Goal: Obtain resource: Download file/media

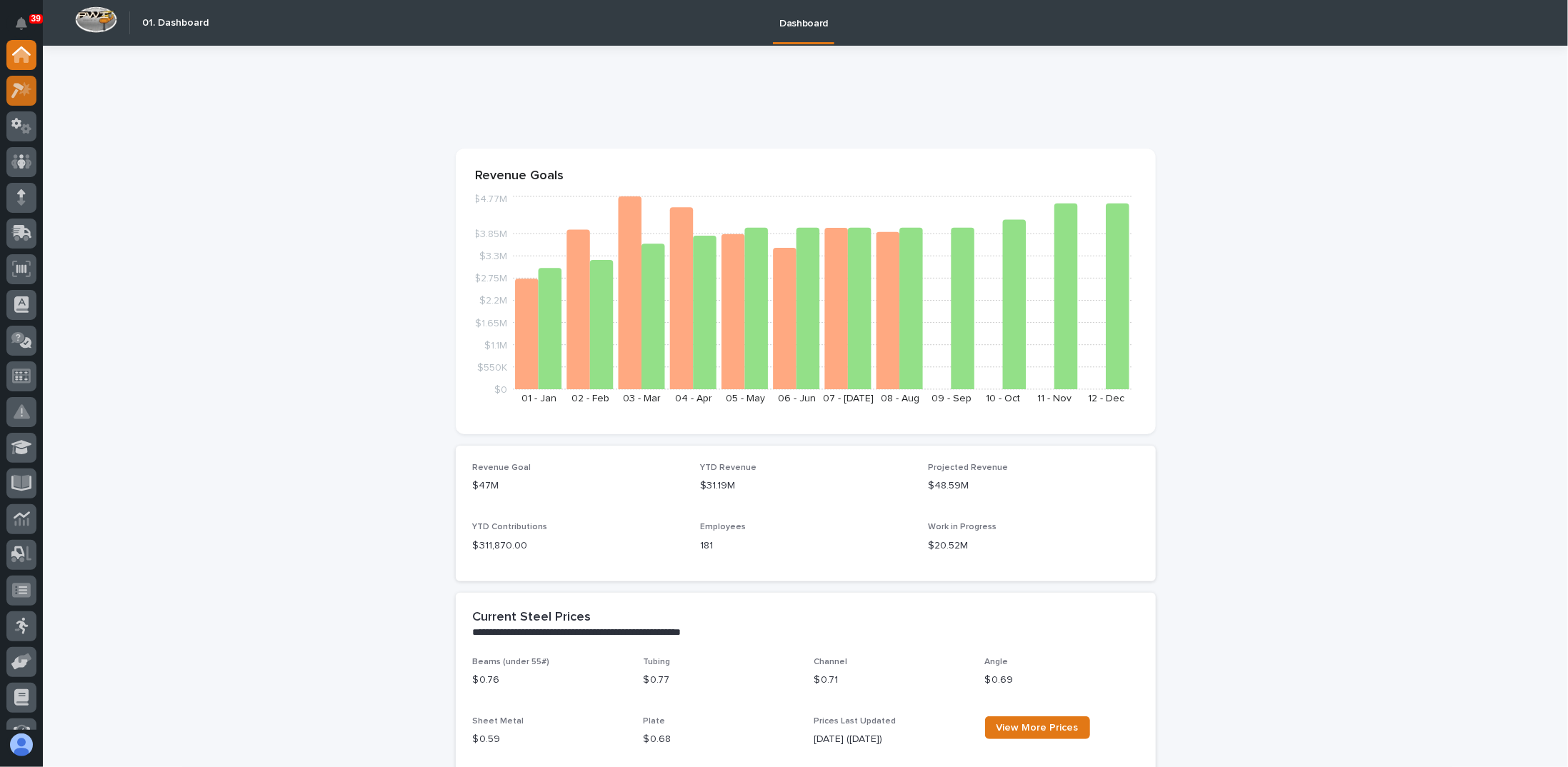
click at [32, 95] on div at bounding box center [21, 91] width 30 height 30
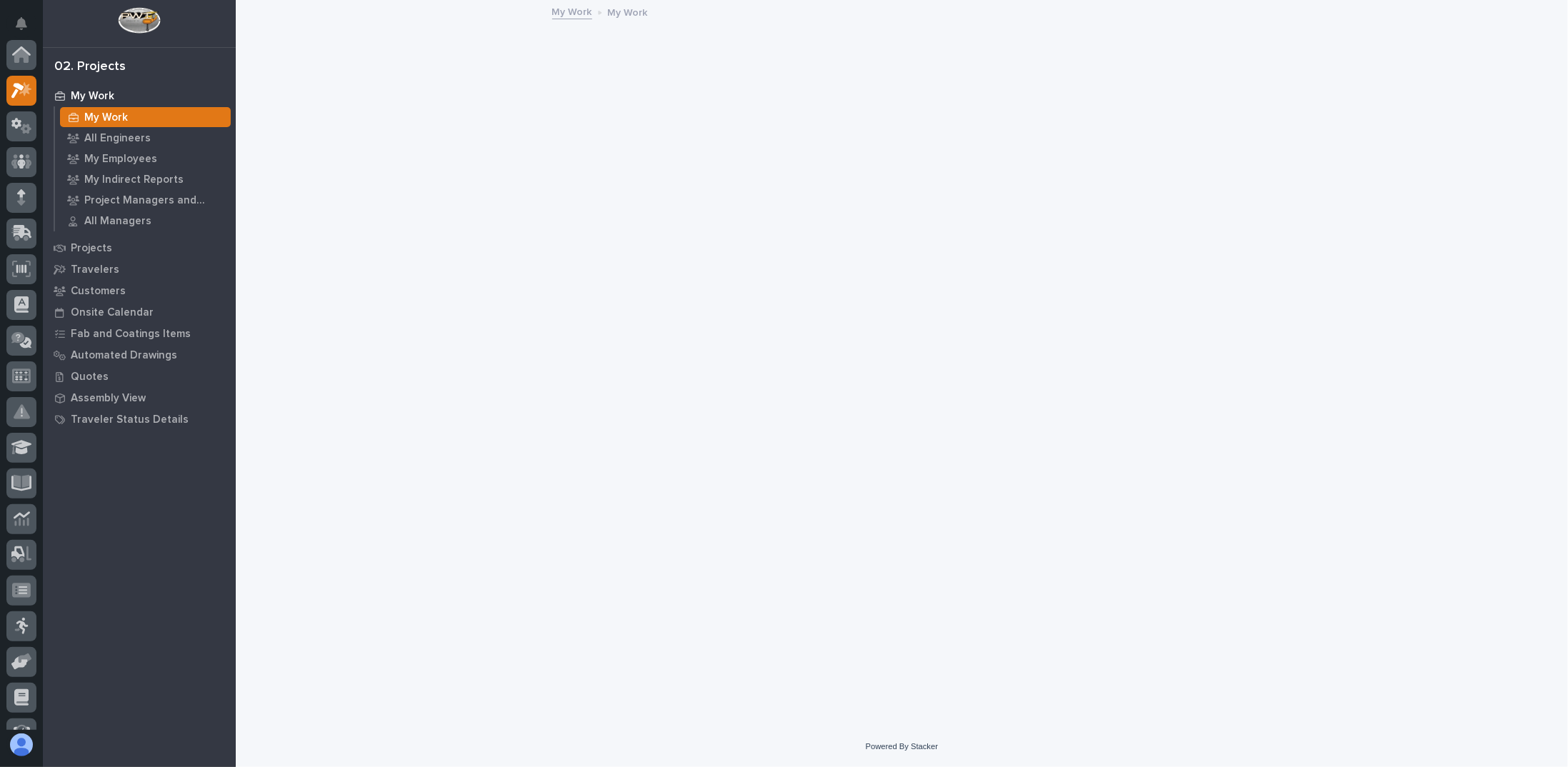
scroll to position [35, 0]
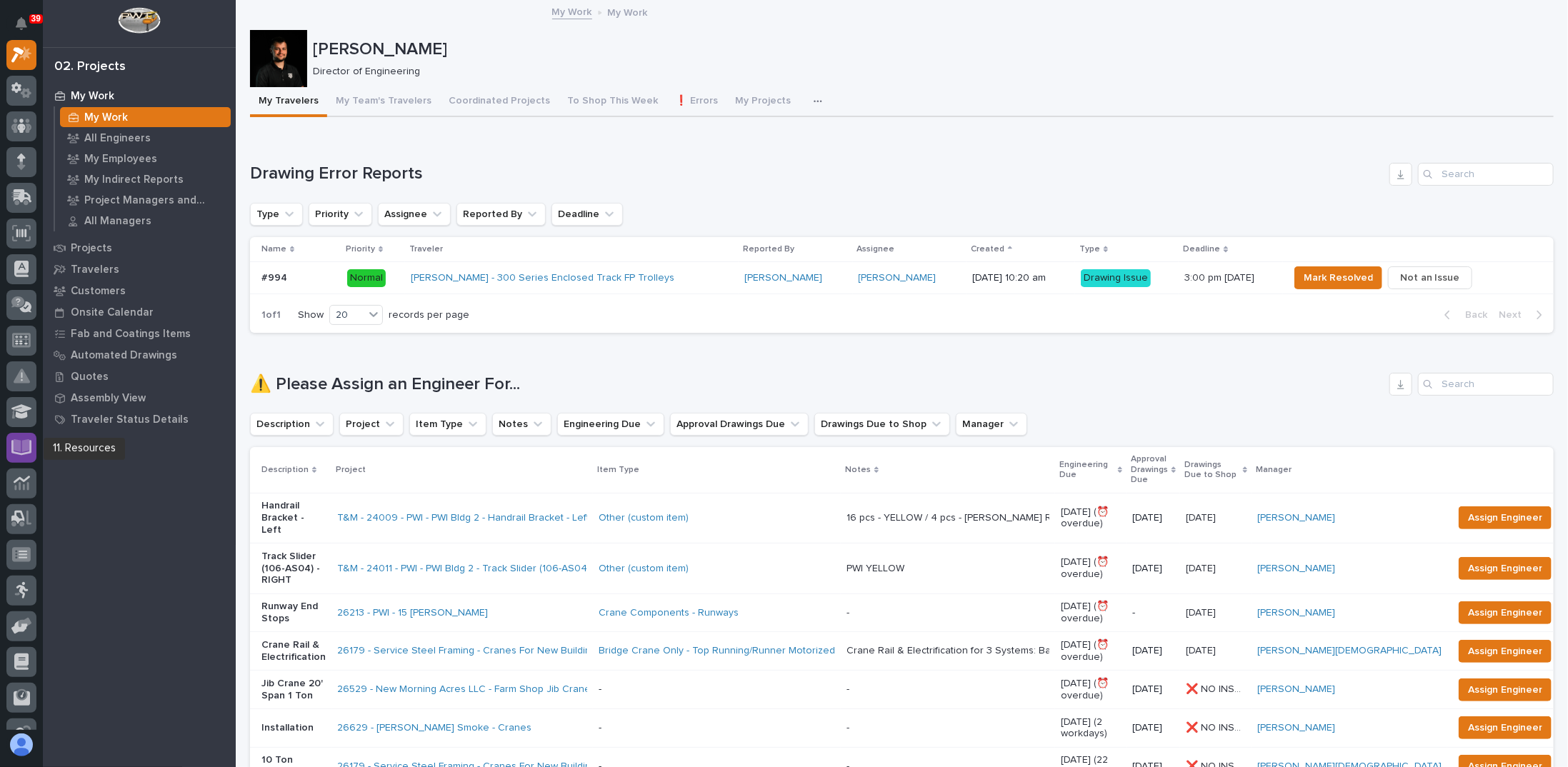
click at [18, 449] on icon at bounding box center [21, 446] width 16 height 13
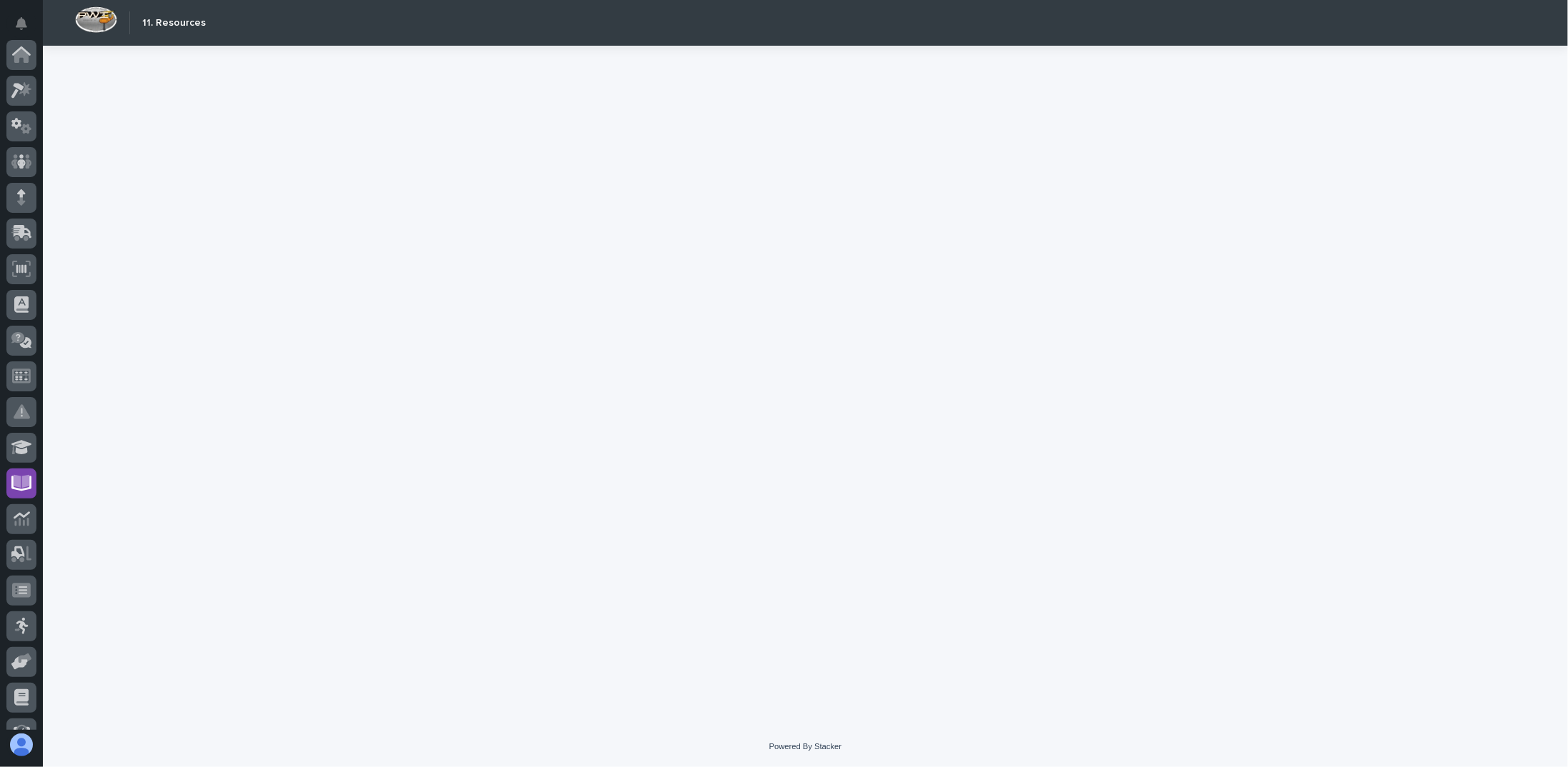
scroll to position [238, 0]
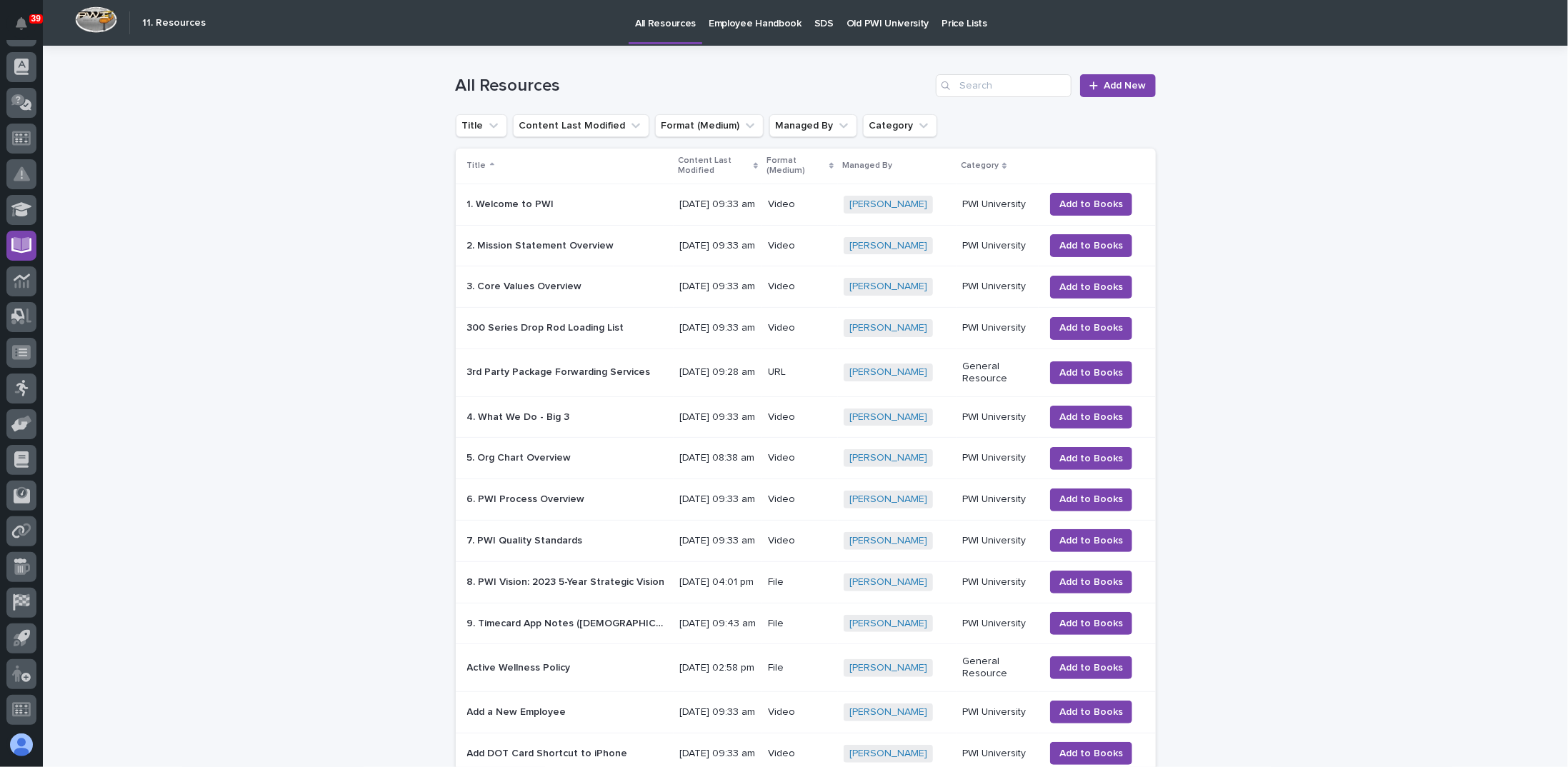
click at [815, 22] on p "SDS" at bounding box center [823, 15] width 19 height 30
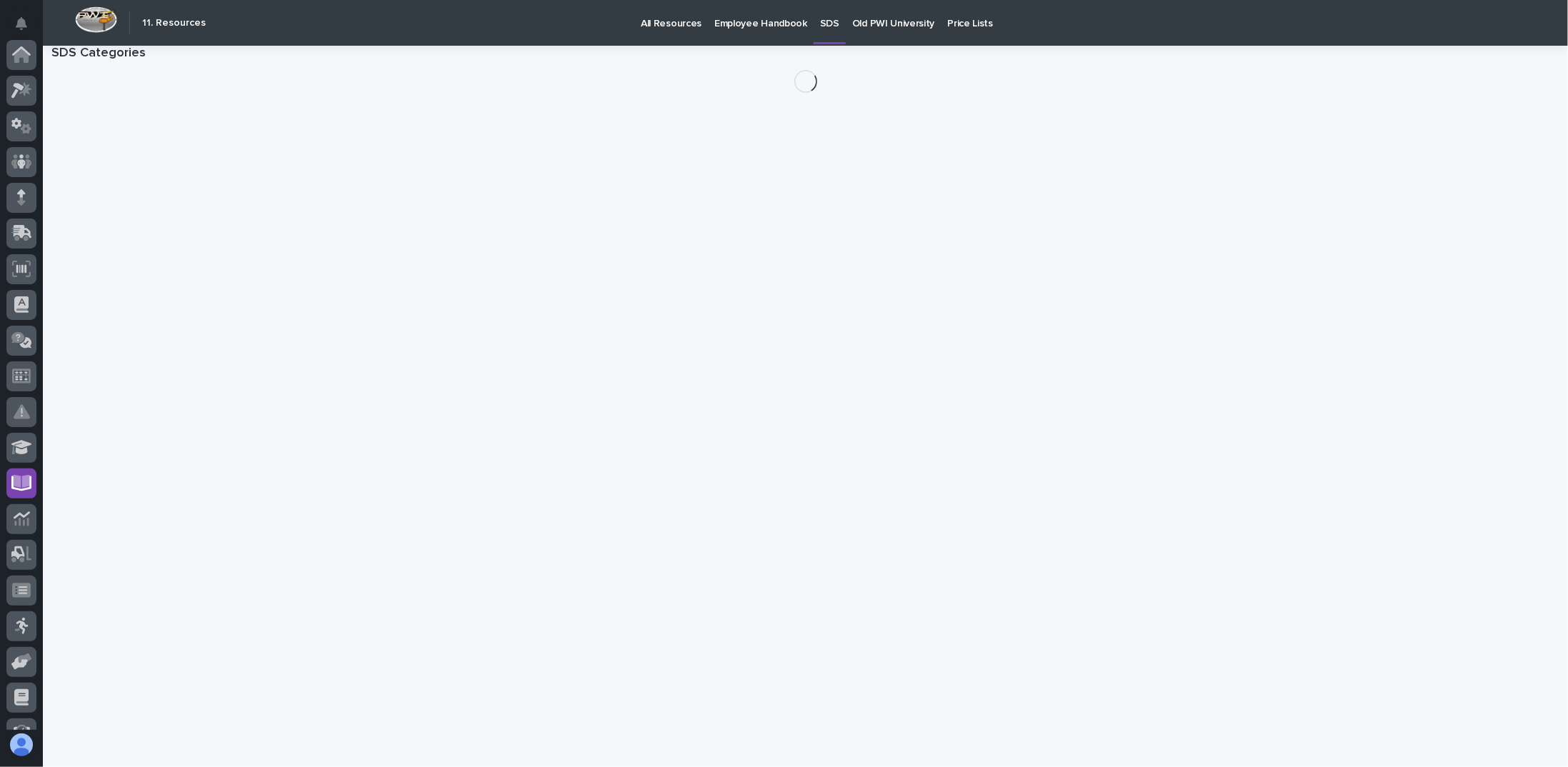
scroll to position [238, 0]
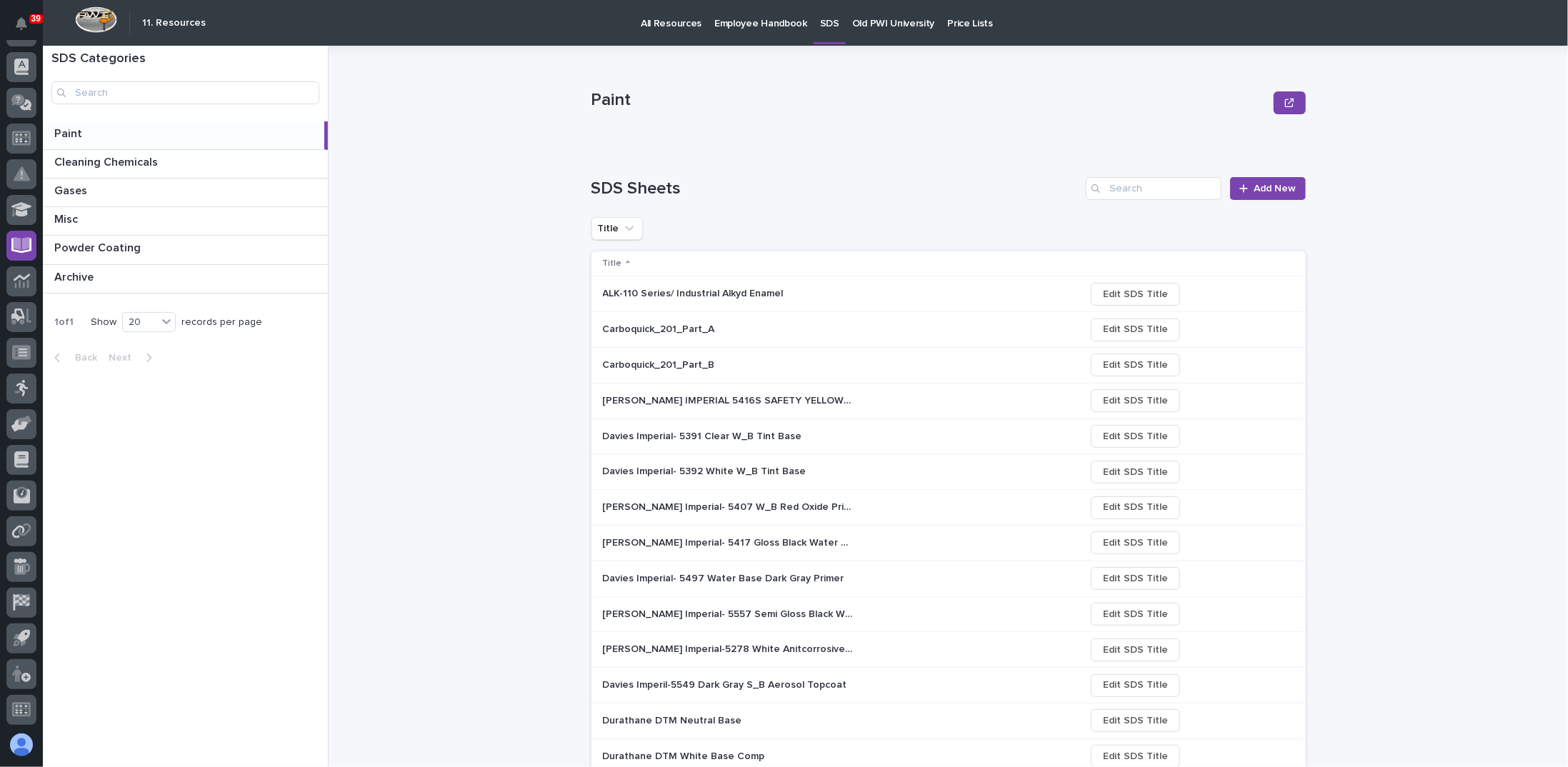
click at [615, 102] on p "Paint" at bounding box center [930, 100] width 677 height 21
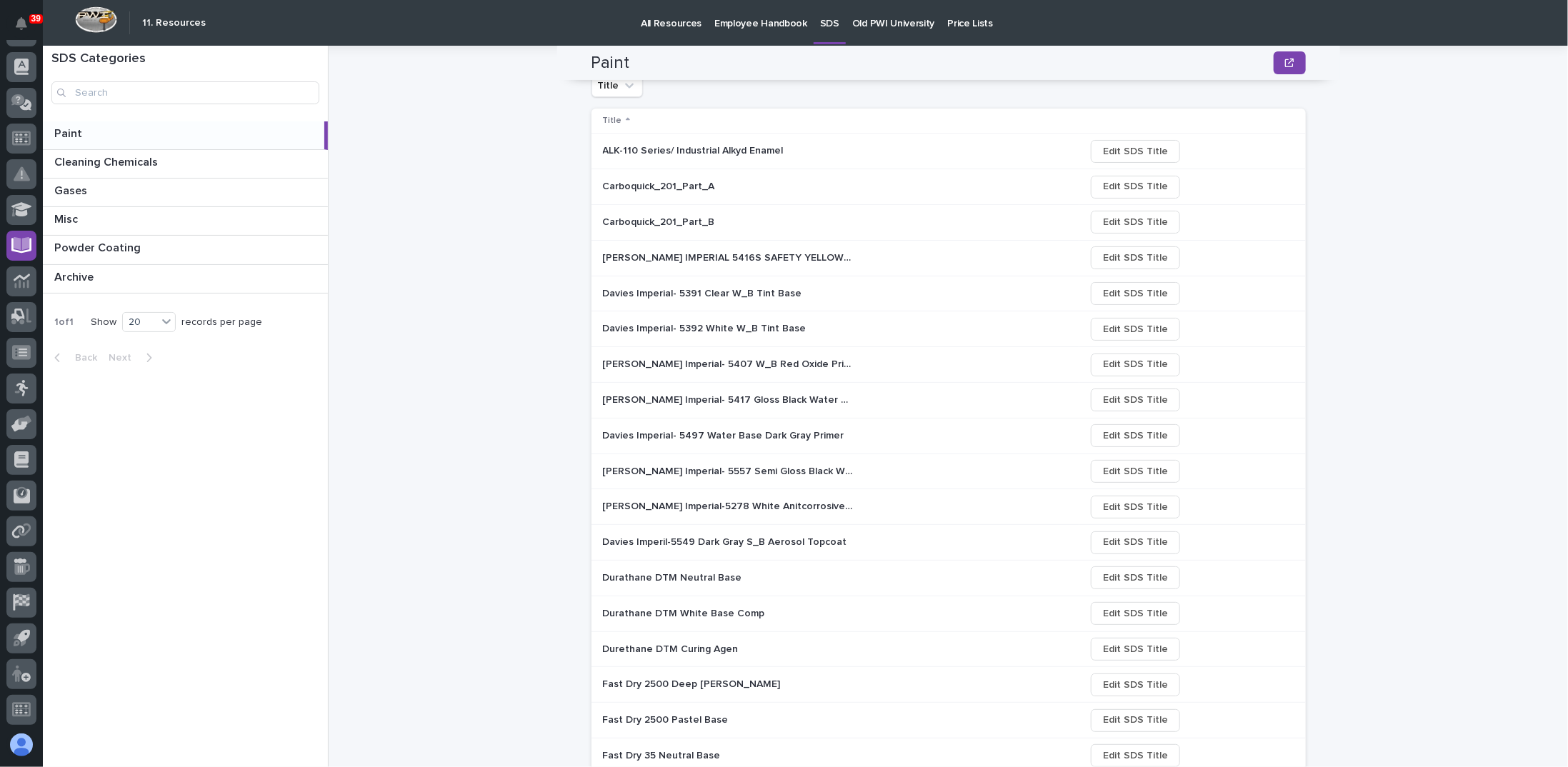
scroll to position [0, 0]
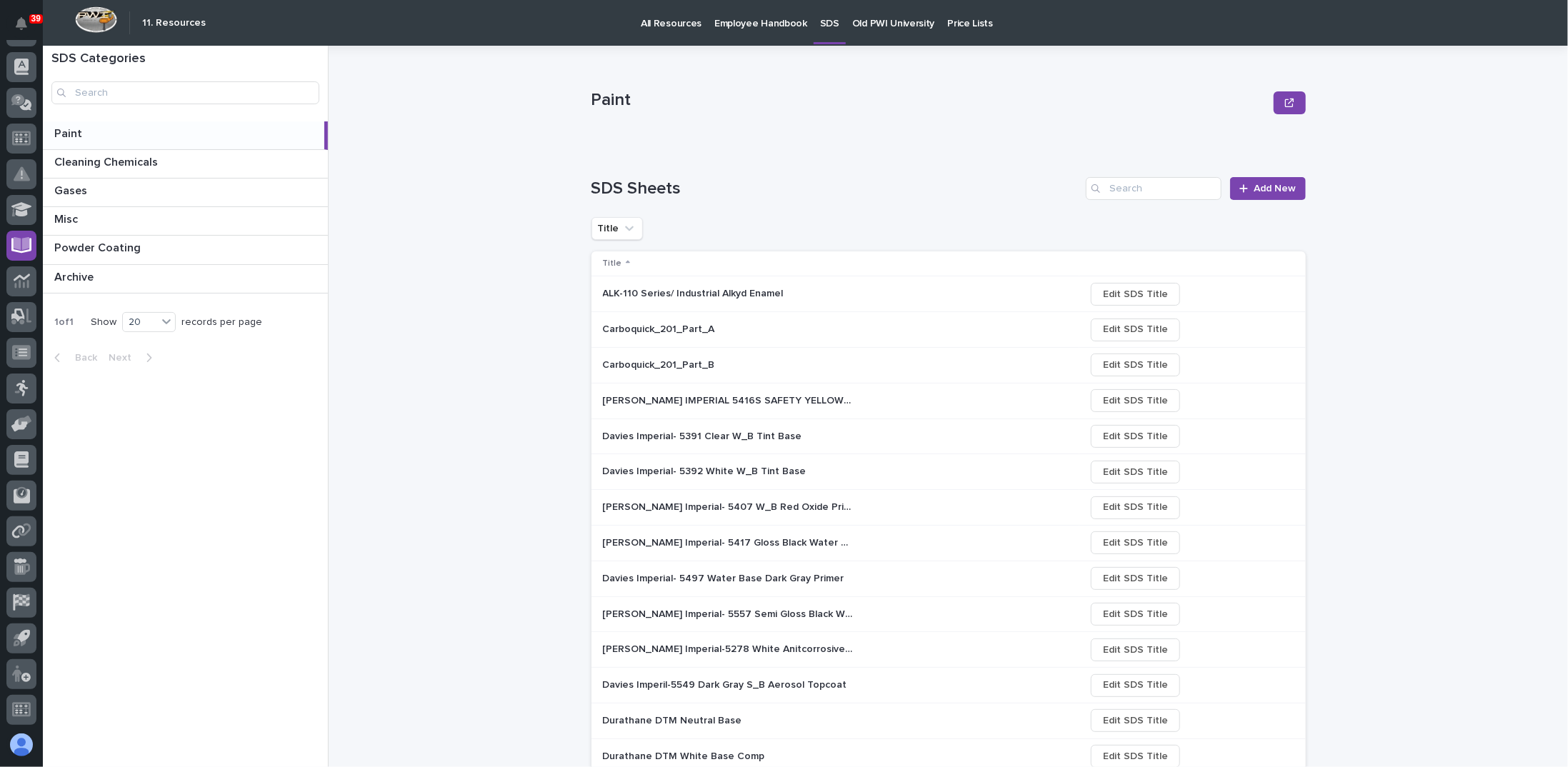
click at [698, 300] on p "ALK-110 Series/ Industrial Alkyd Enamel" at bounding box center [694, 292] width 183 height 15
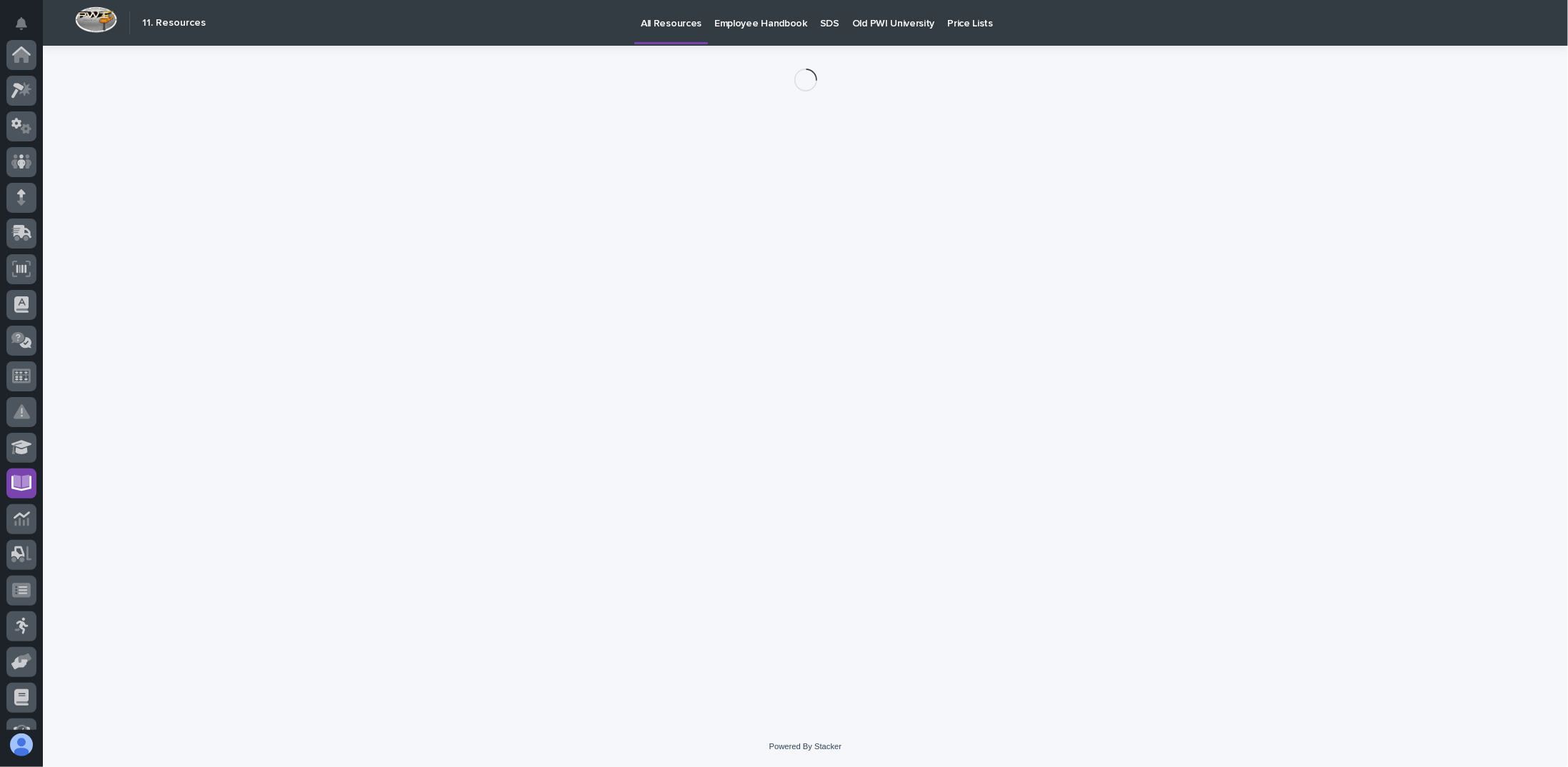
scroll to position [238, 0]
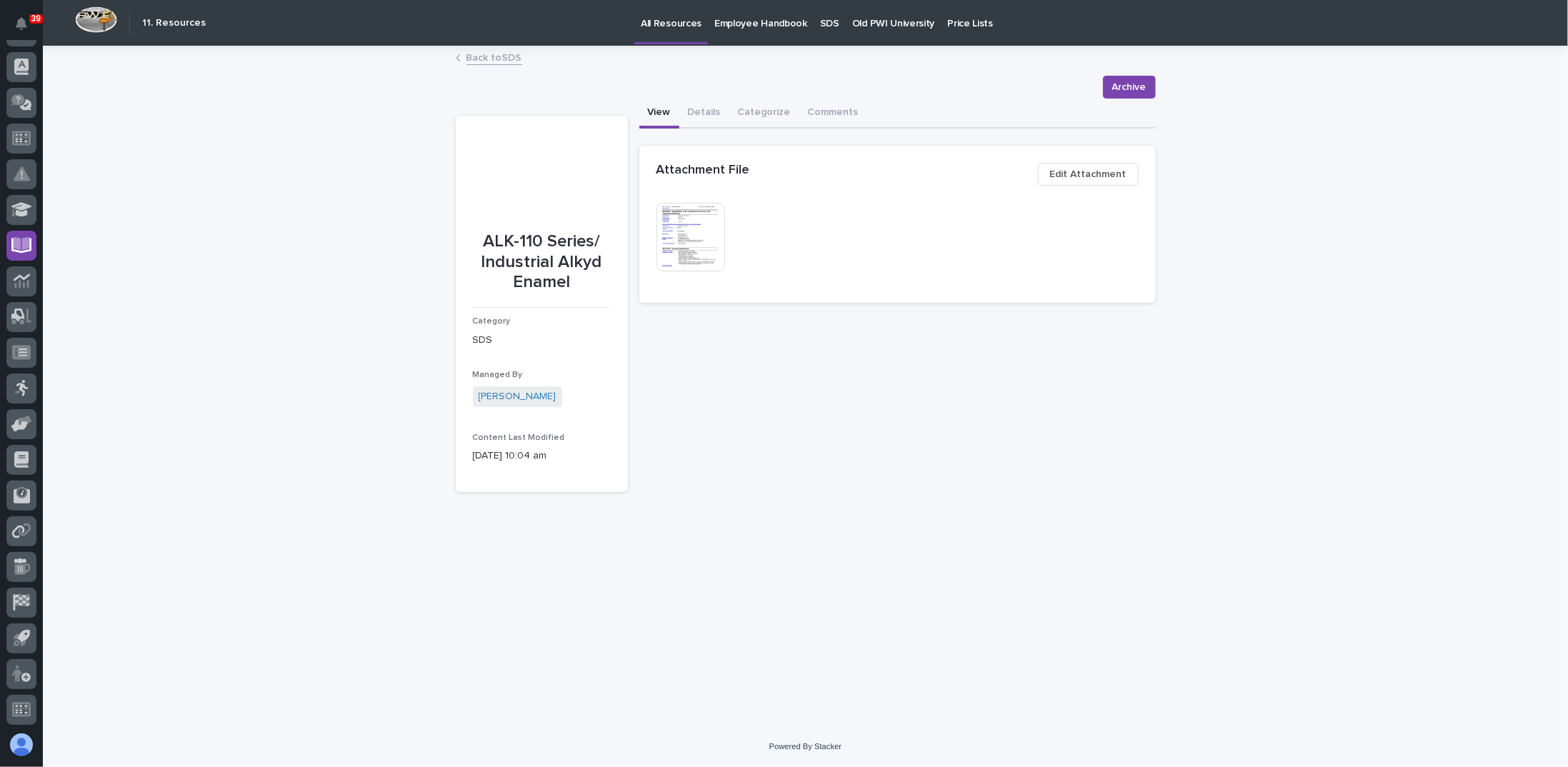
click at [701, 225] on img at bounding box center [690, 237] width 68 height 68
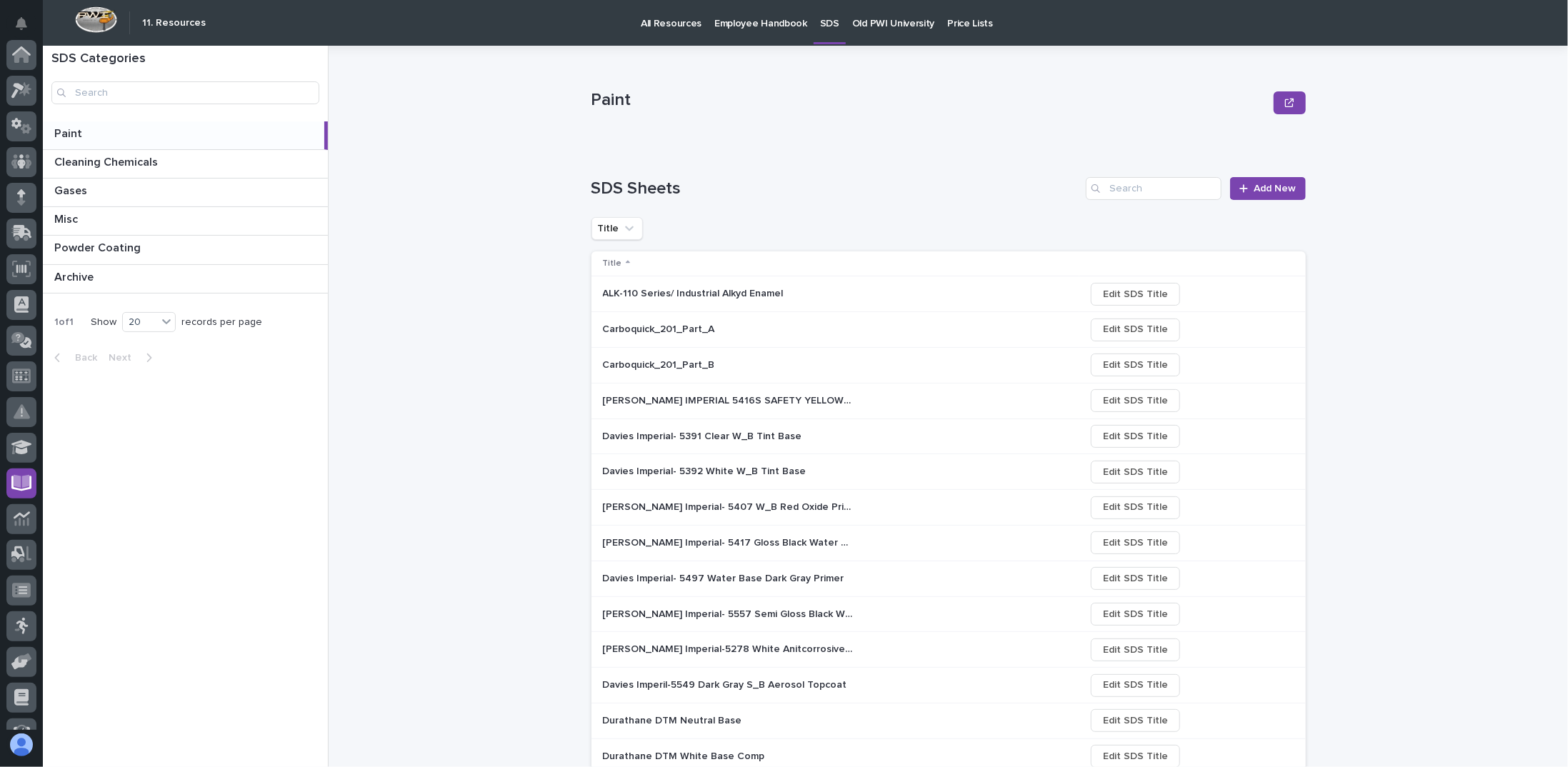
scroll to position [238, 0]
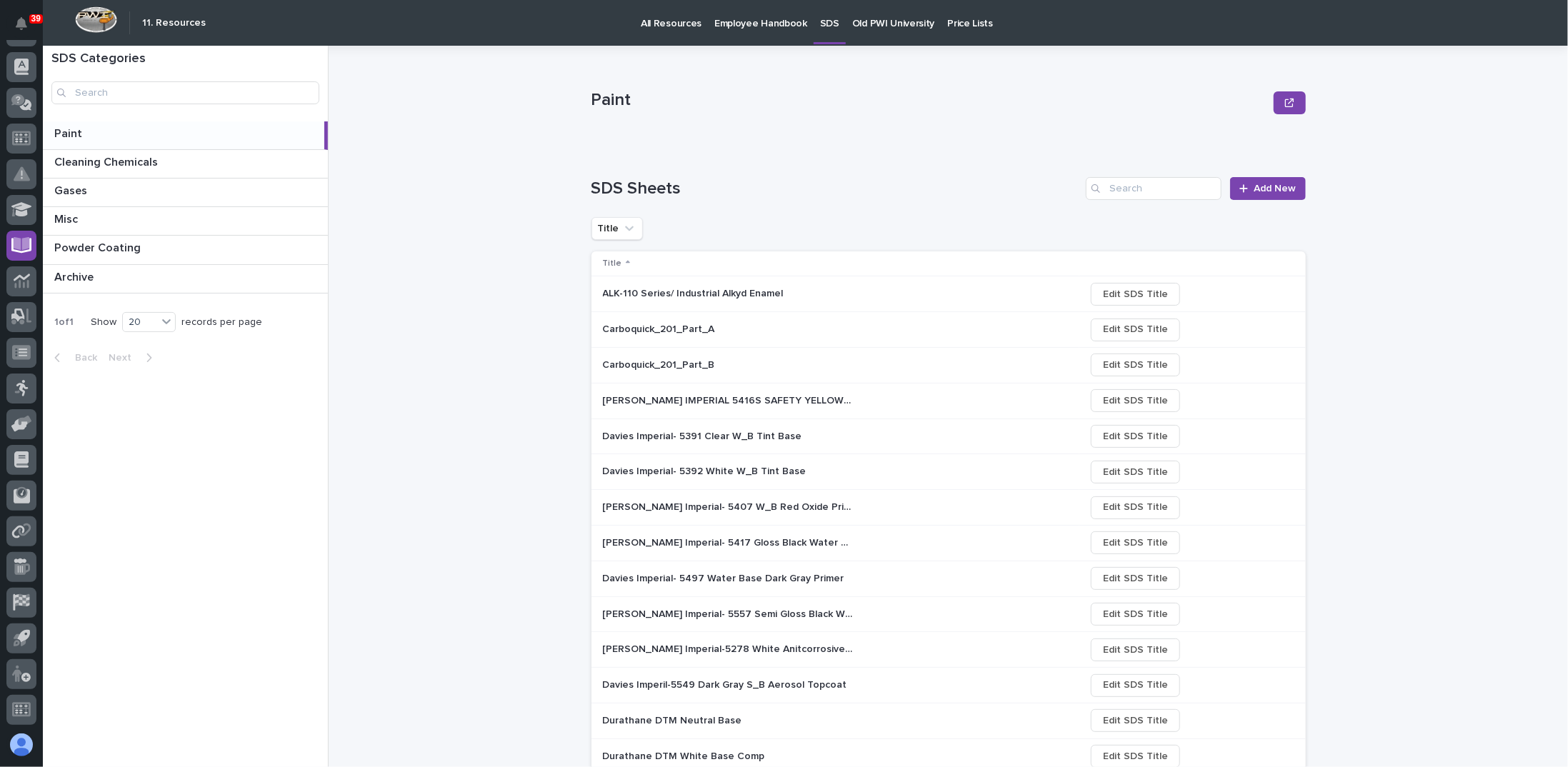
click at [720, 289] on p "ALK-110 Series/ Industrial Alkyd Enamel" at bounding box center [694, 292] width 183 height 15
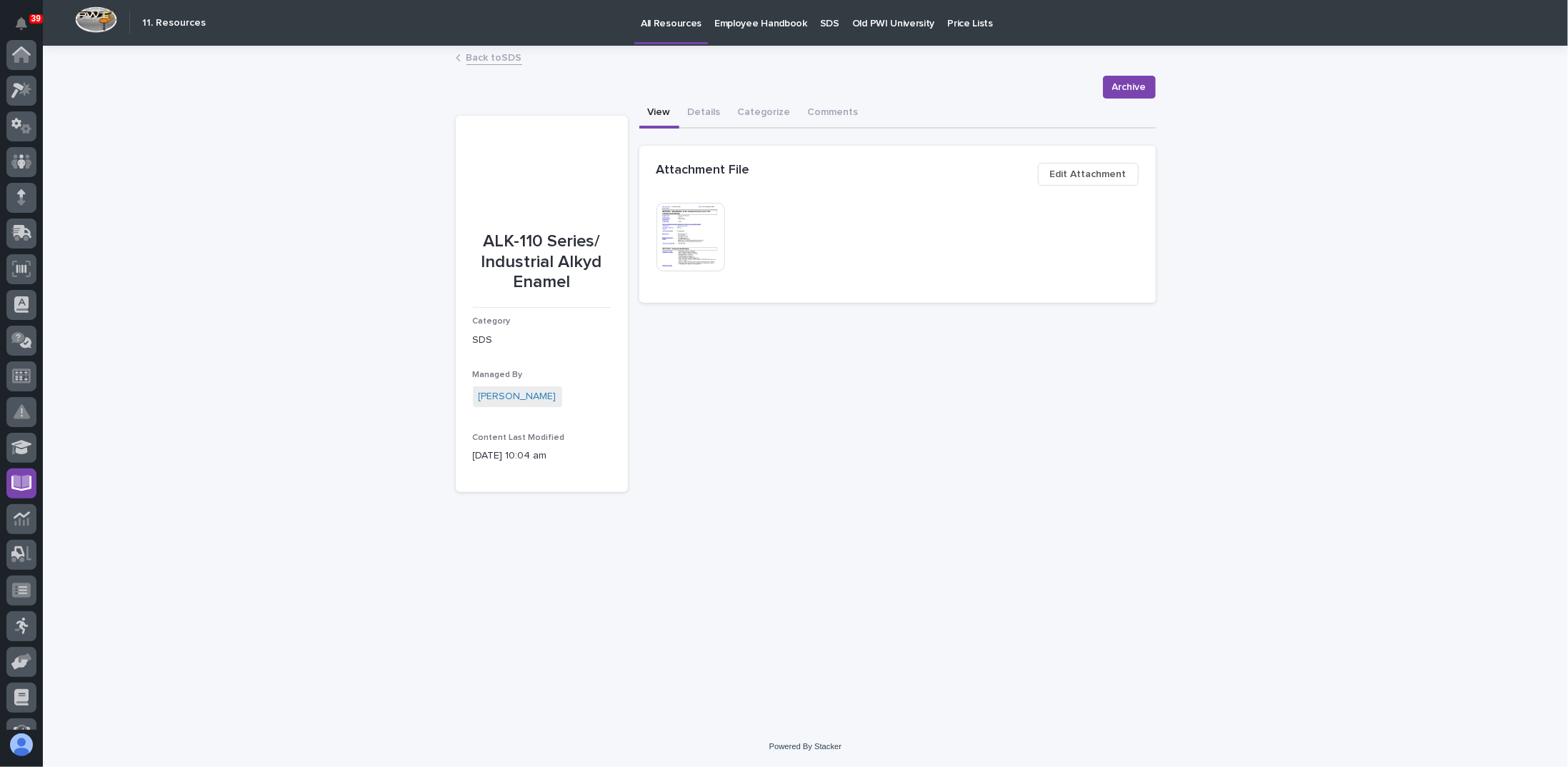
scroll to position [238, 0]
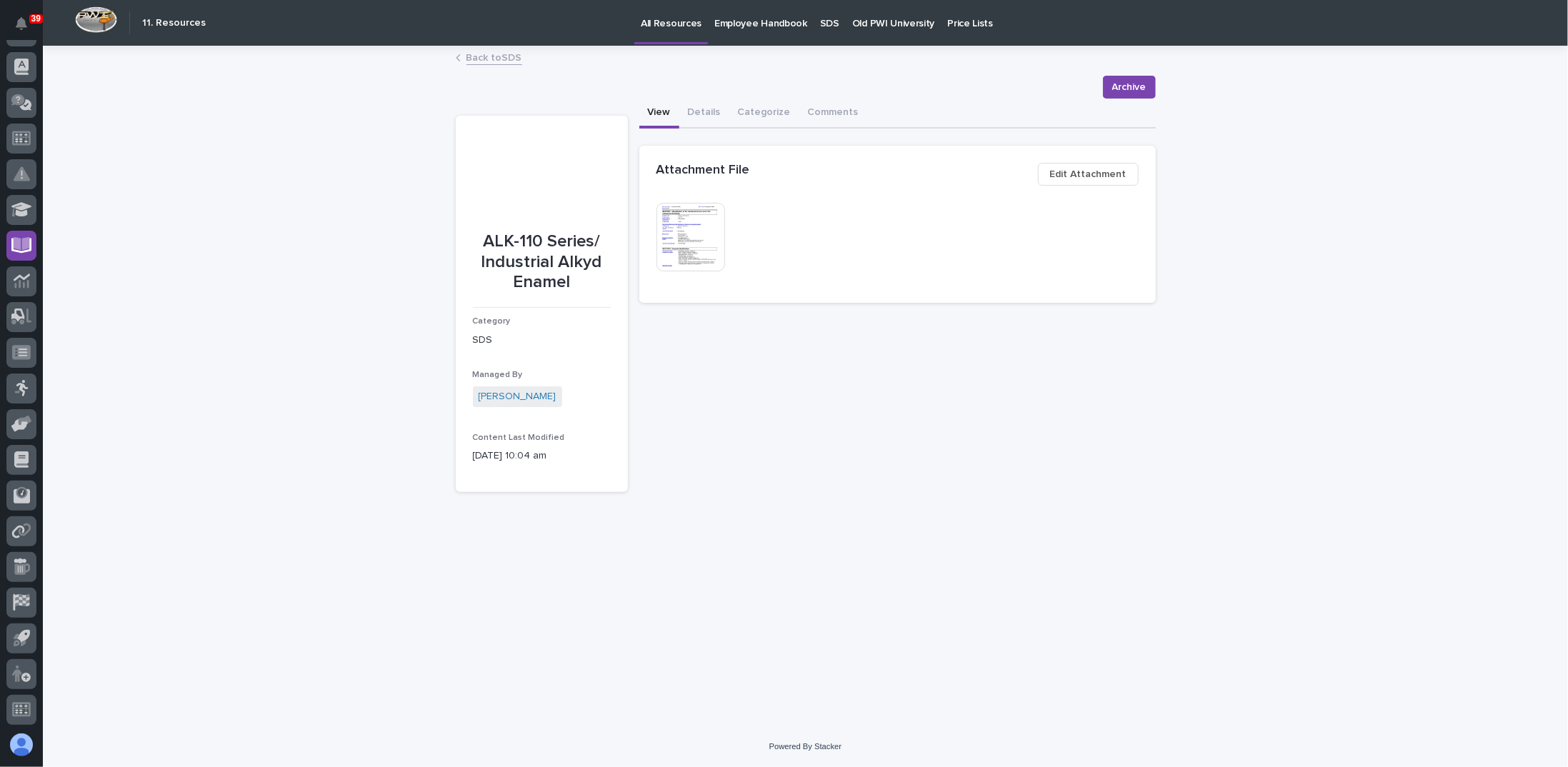
click at [694, 229] on img at bounding box center [690, 237] width 68 height 68
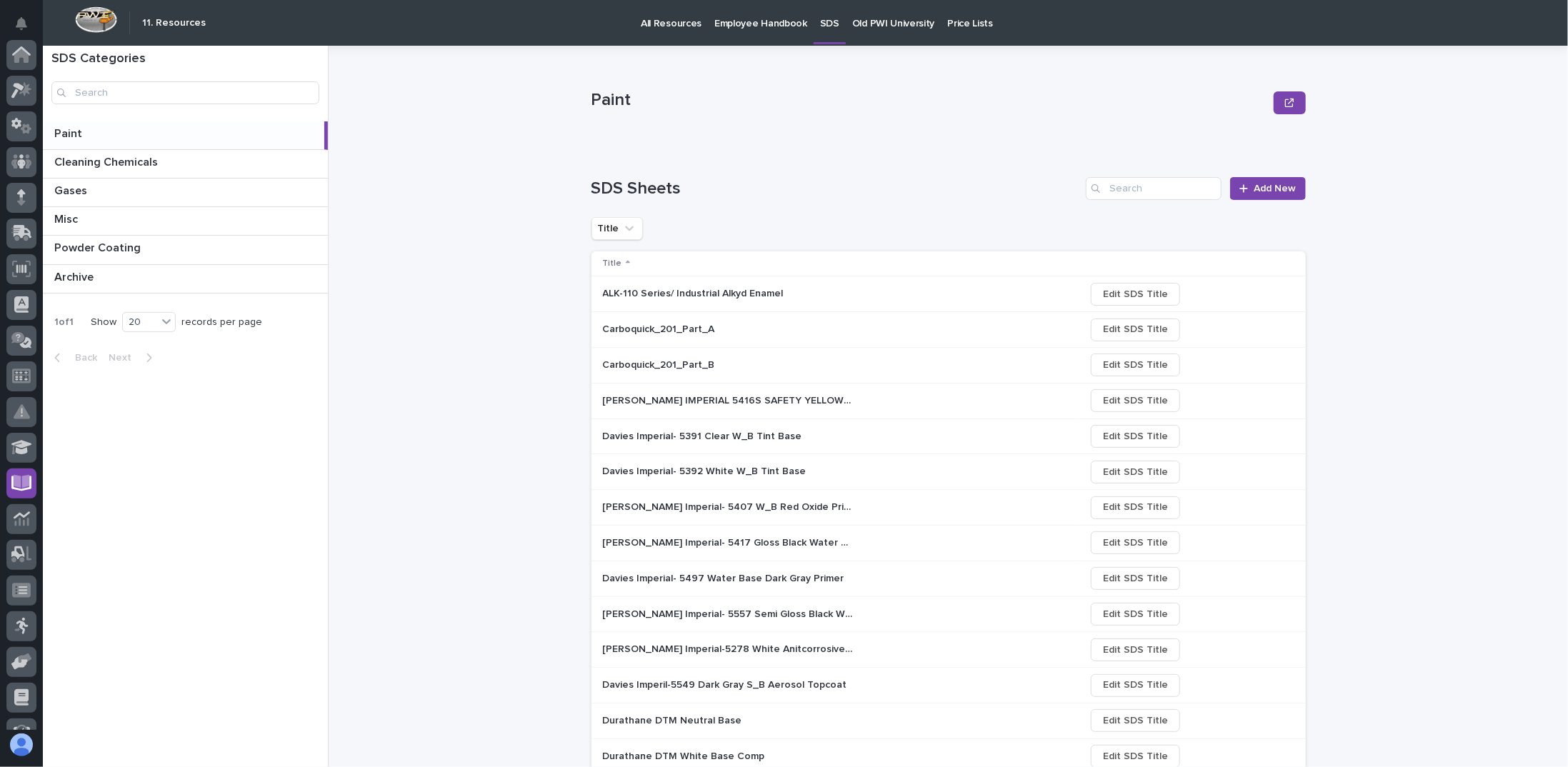
scroll to position [238, 0]
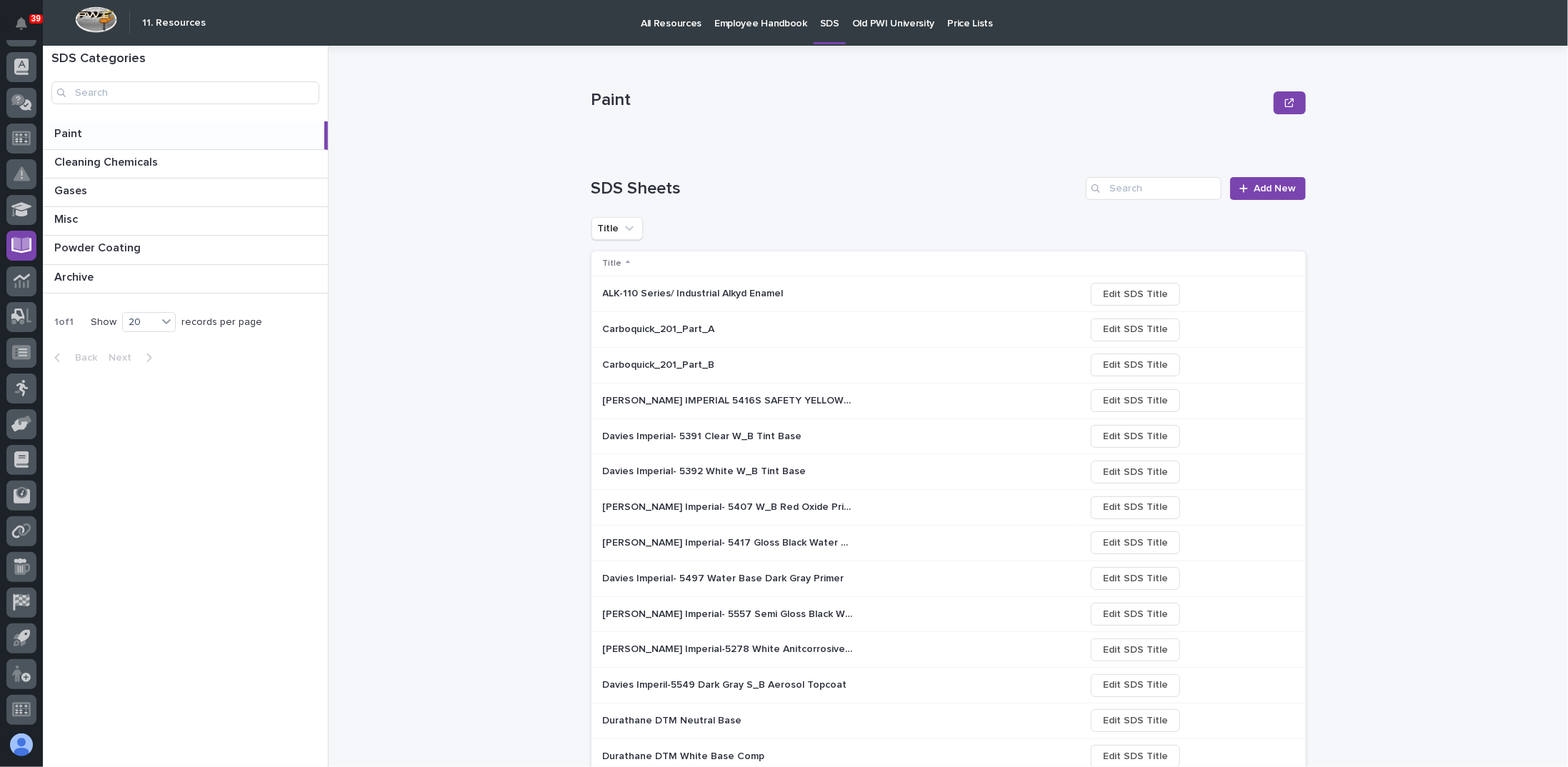
click at [735, 295] on p "ALK-110 Series/ Industrial Alkyd Enamel" at bounding box center [694, 292] width 183 height 15
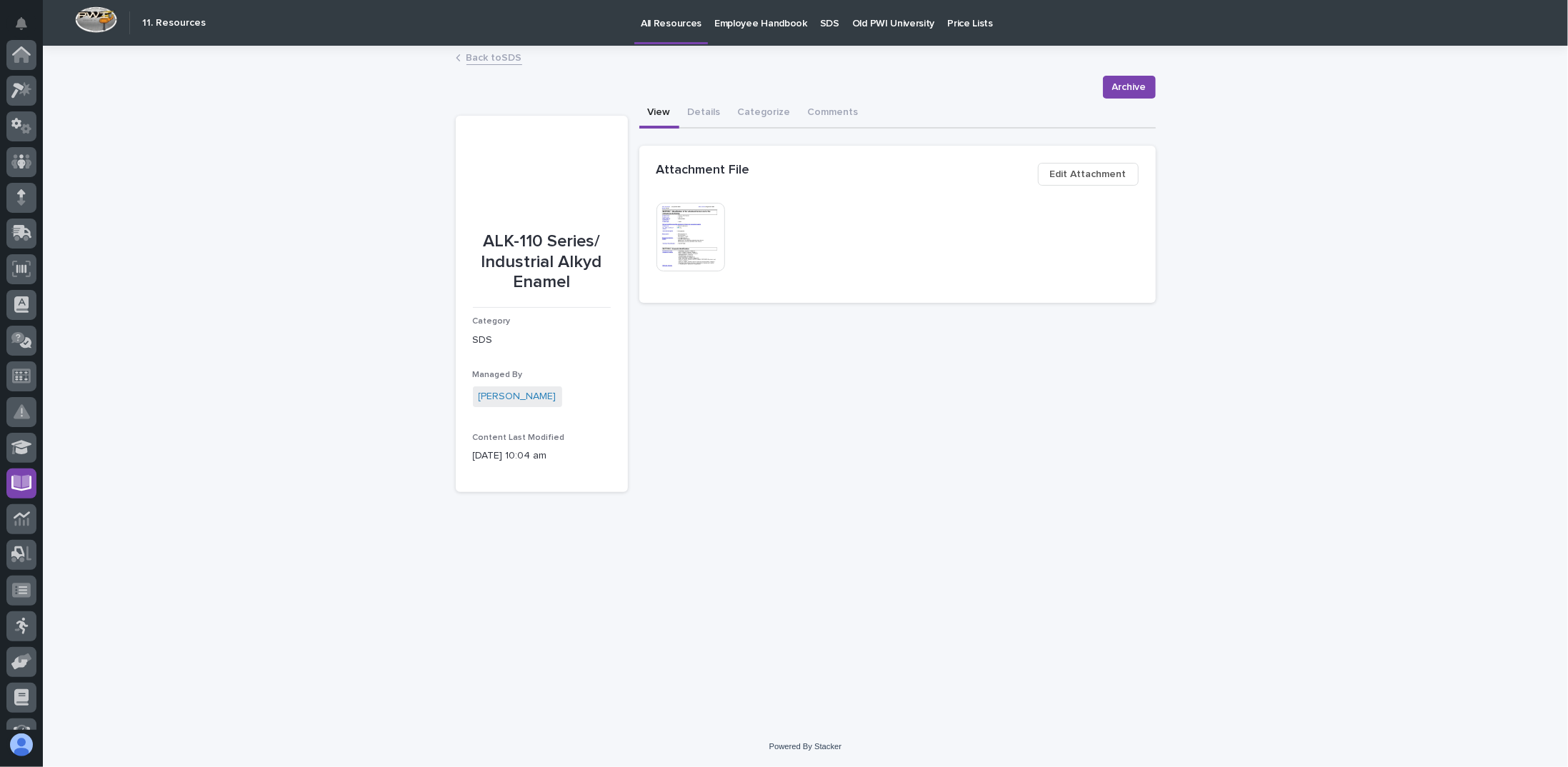
scroll to position [238, 0]
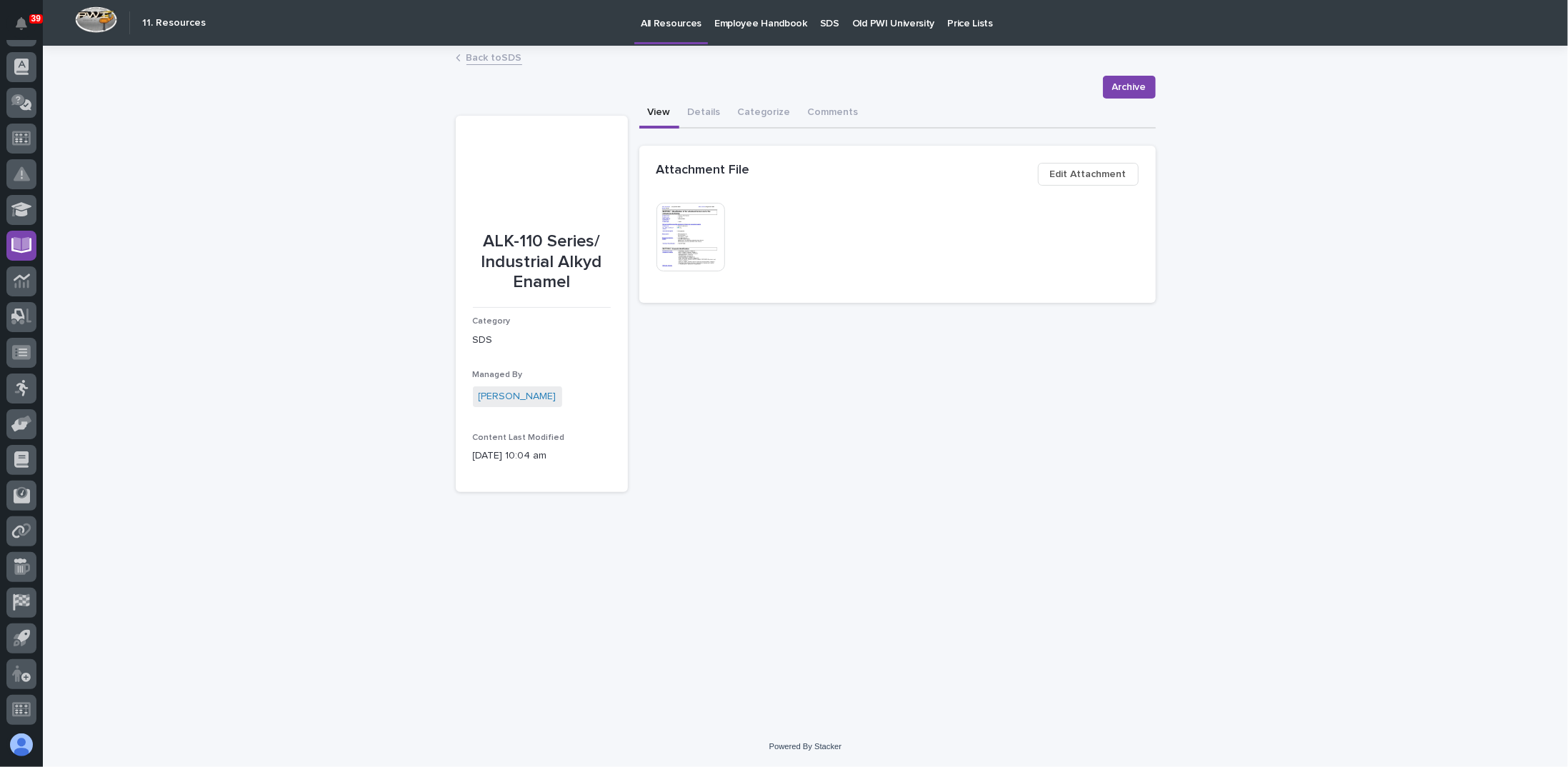
click at [1078, 174] on span "Edit Attachment" at bounding box center [1088, 174] width 77 height 17
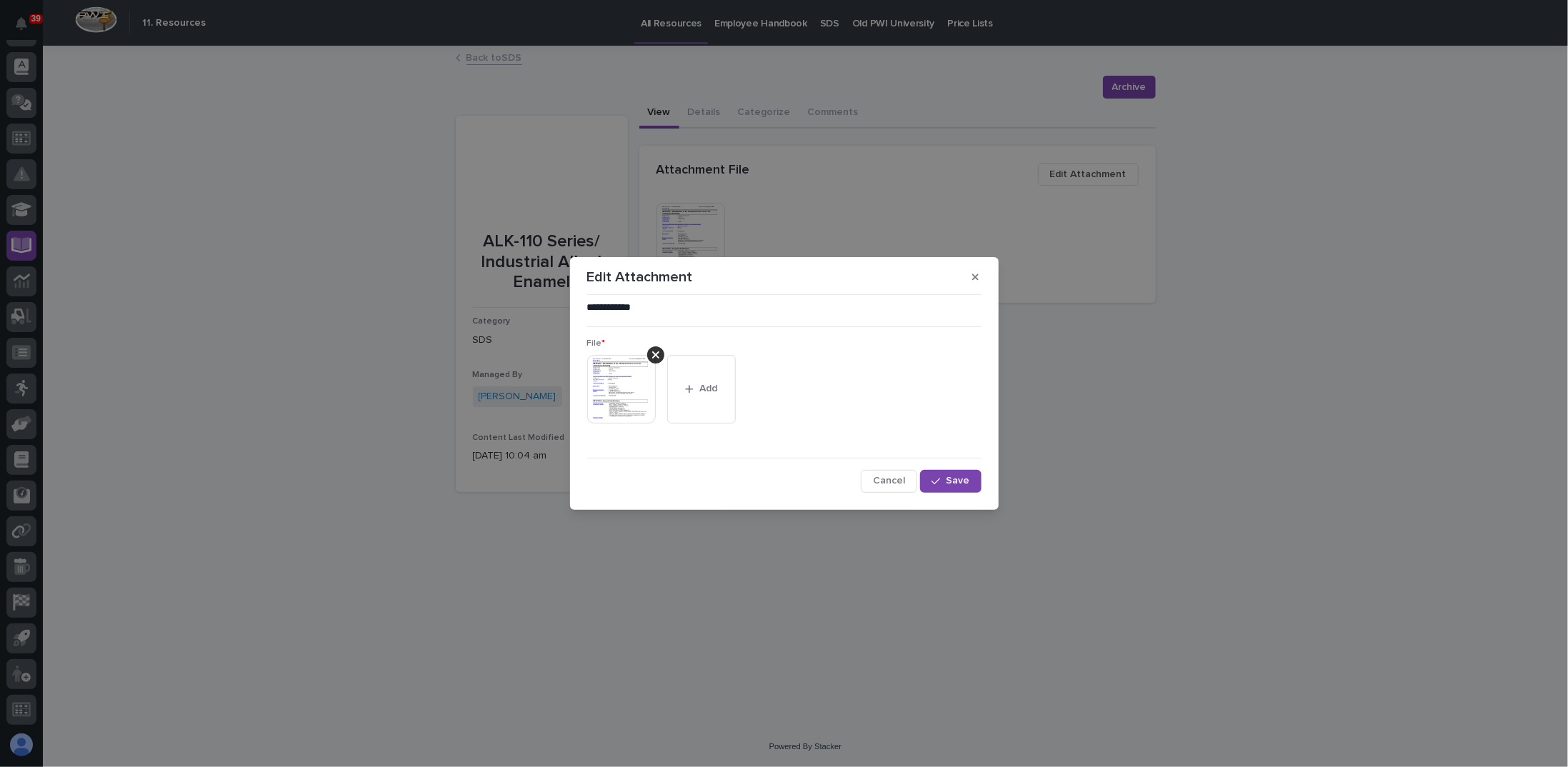
click at [620, 399] on img at bounding box center [621, 388] width 68 height 68
